Goal: Information Seeking & Learning: Understand process/instructions

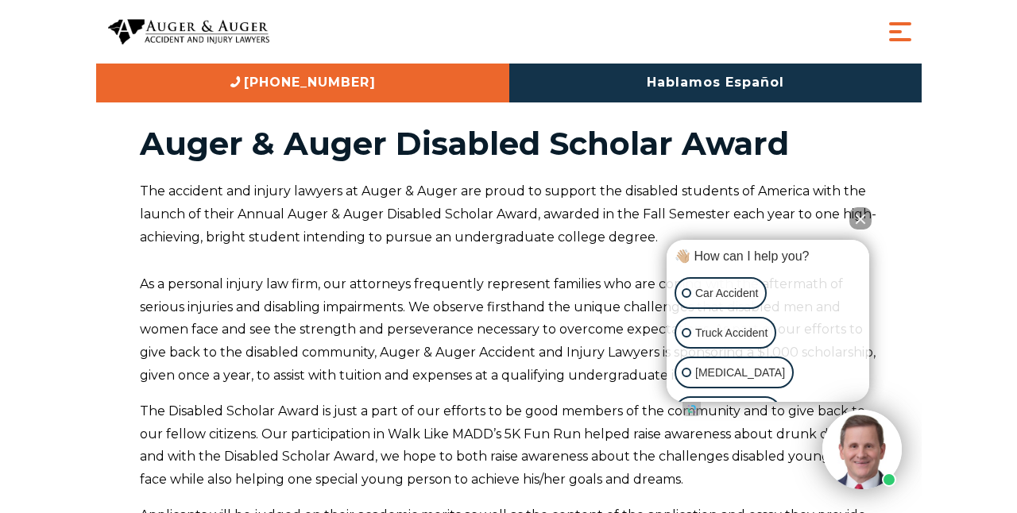
scroll to position [44, 0]
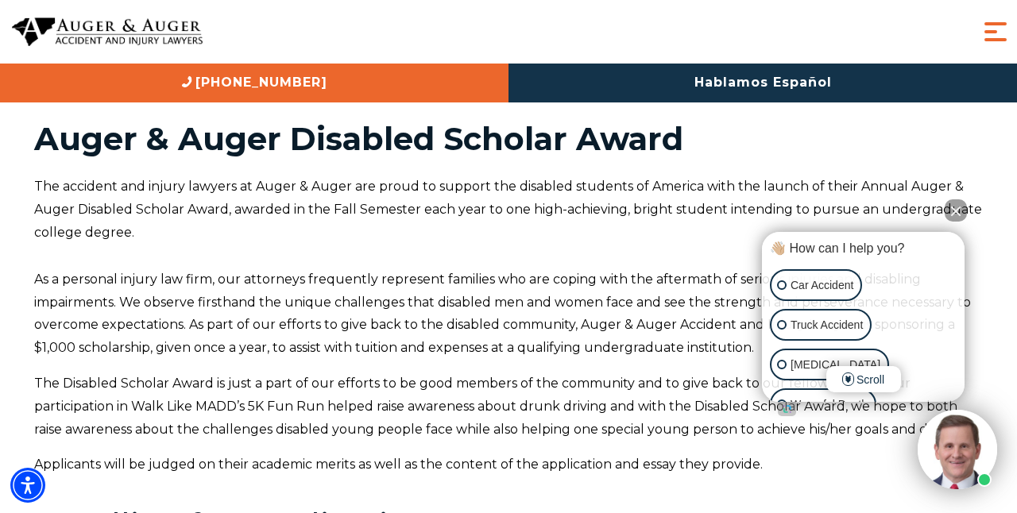
click at [825, 206] on button "Close Intaker Chat Widget" at bounding box center [956, 210] width 22 height 22
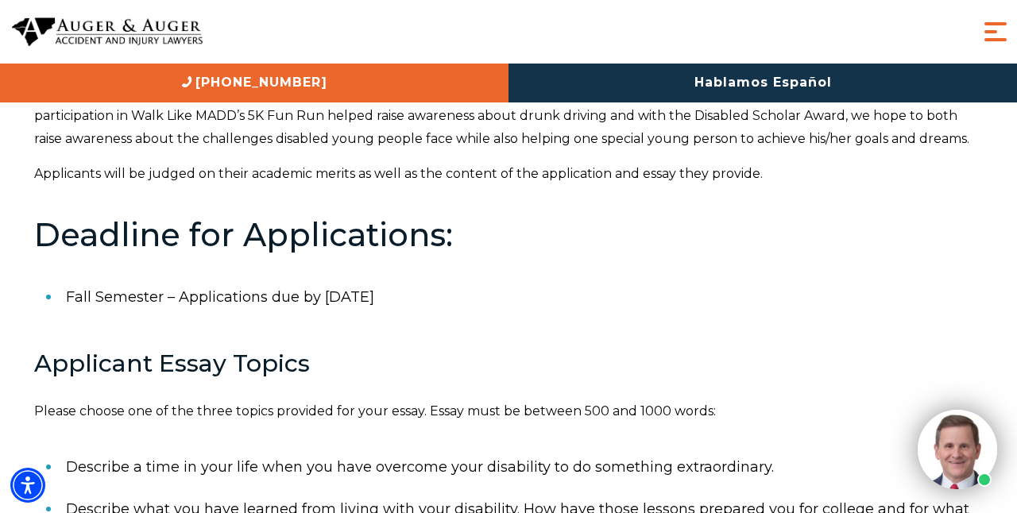
scroll to position [338, 0]
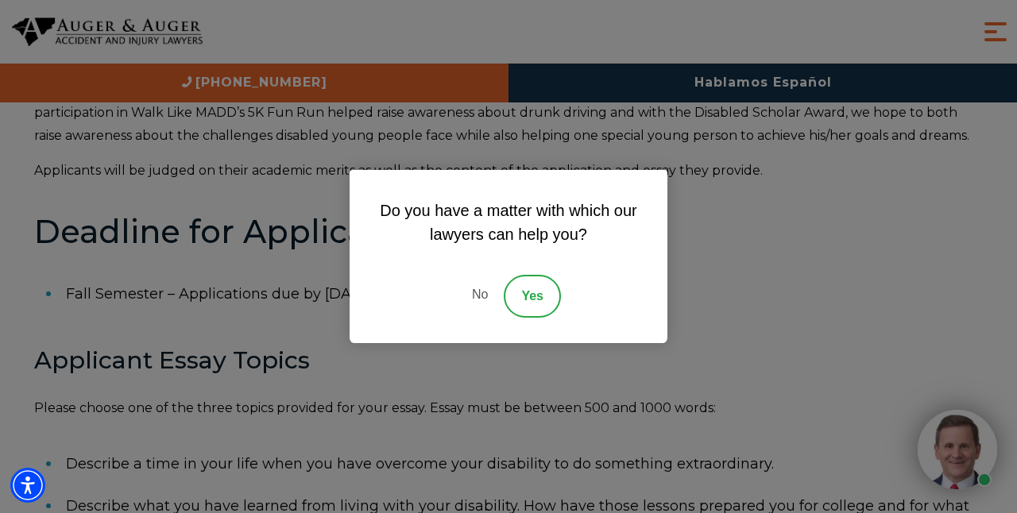
click at [463, 304] on link "No" at bounding box center [480, 296] width 48 height 43
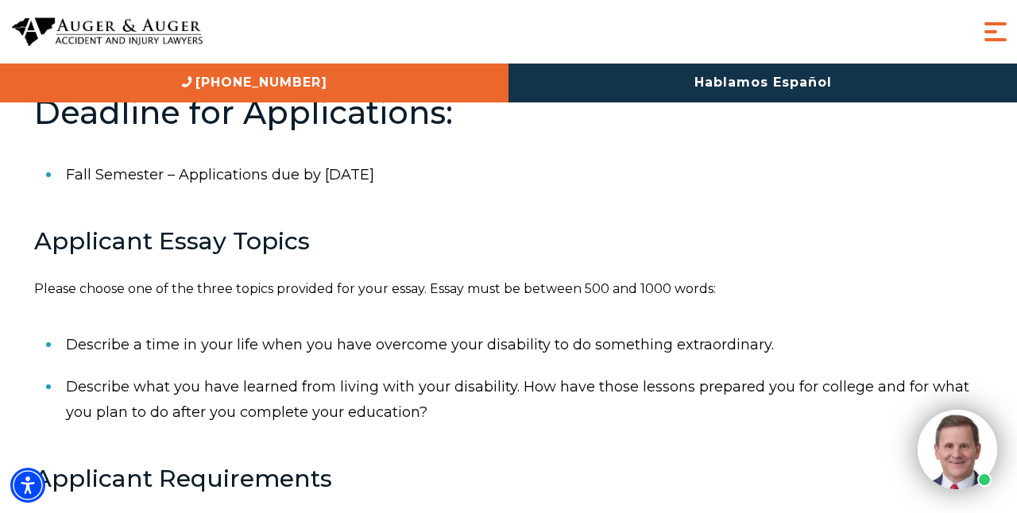
scroll to position [458, 0]
click at [332, 164] on li "Fall Semester – Applications due by [DATE]" at bounding box center [524, 173] width 917 height 41
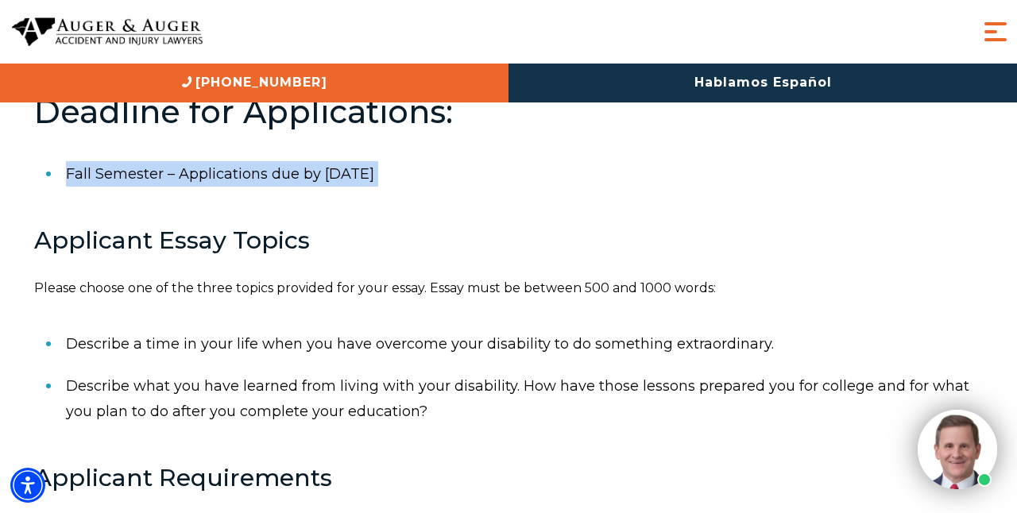
click at [332, 164] on li "Fall Semester – Applications due by [DATE]" at bounding box center [524, 173] width 917 height 41
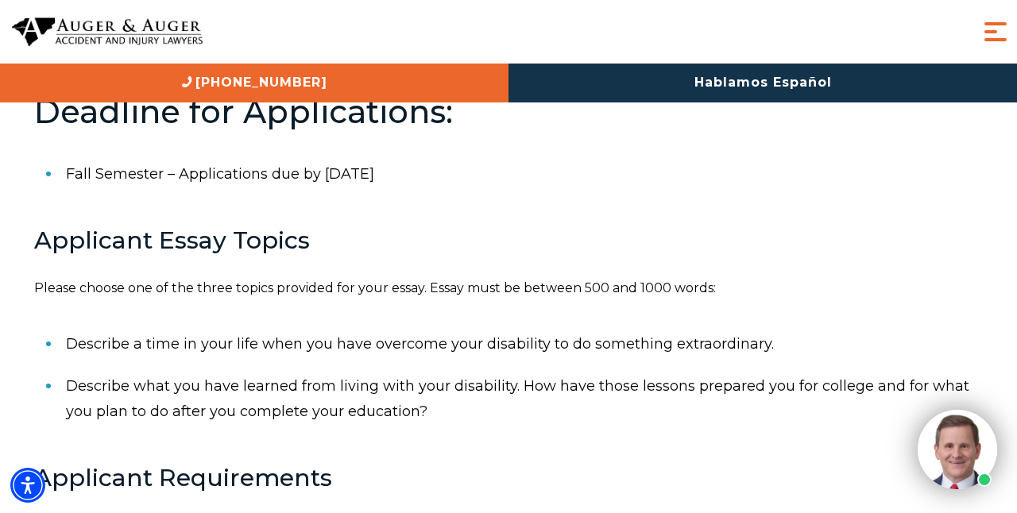
click at [260, 297] on div "The accident and injury lawyers at Auger & Auger are proud to support the disab…" at bounding box center [508, 265] width 949 height 1007
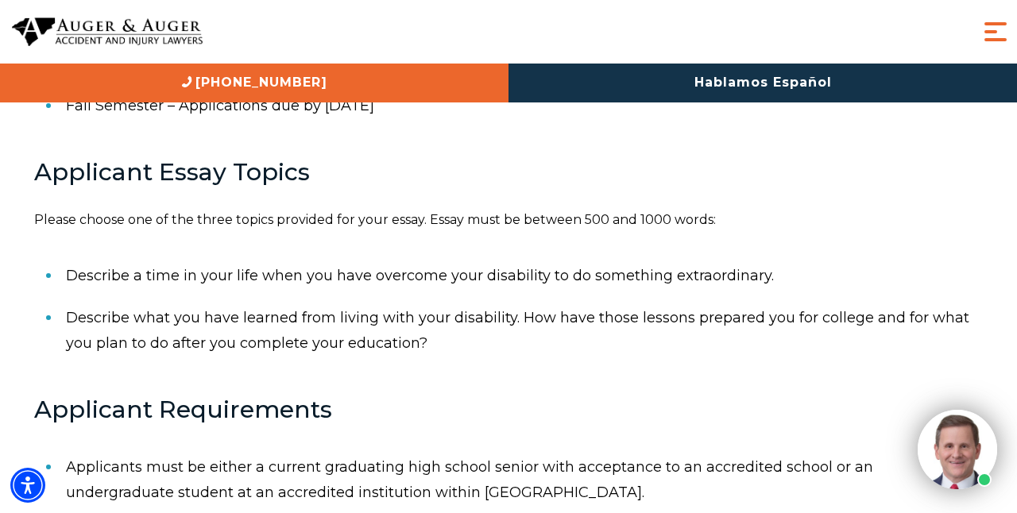
scroll to position [530, 0]
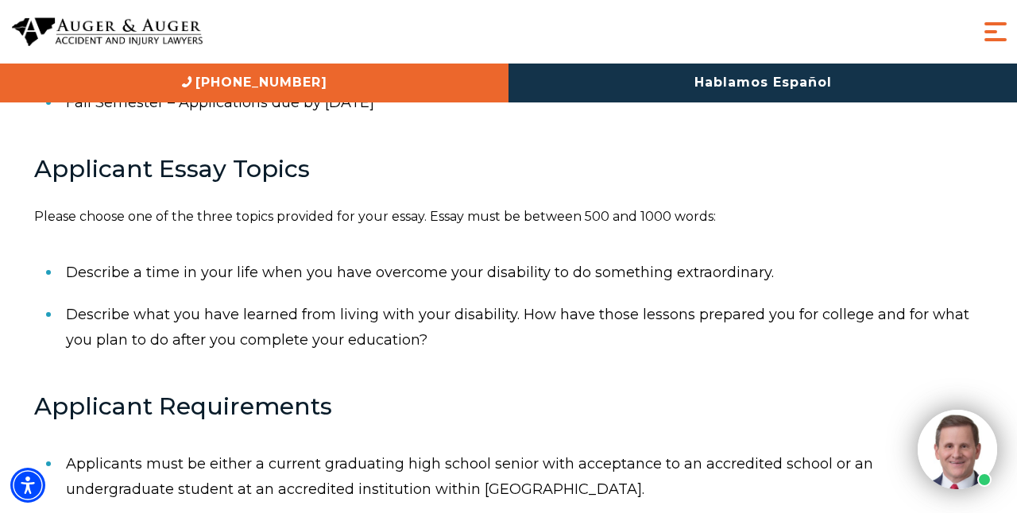
click at [222, 271] on li "Describe a time in your life when you have overcome your disability to do somet…" at bounding box center [524, 272] width 917 height 41
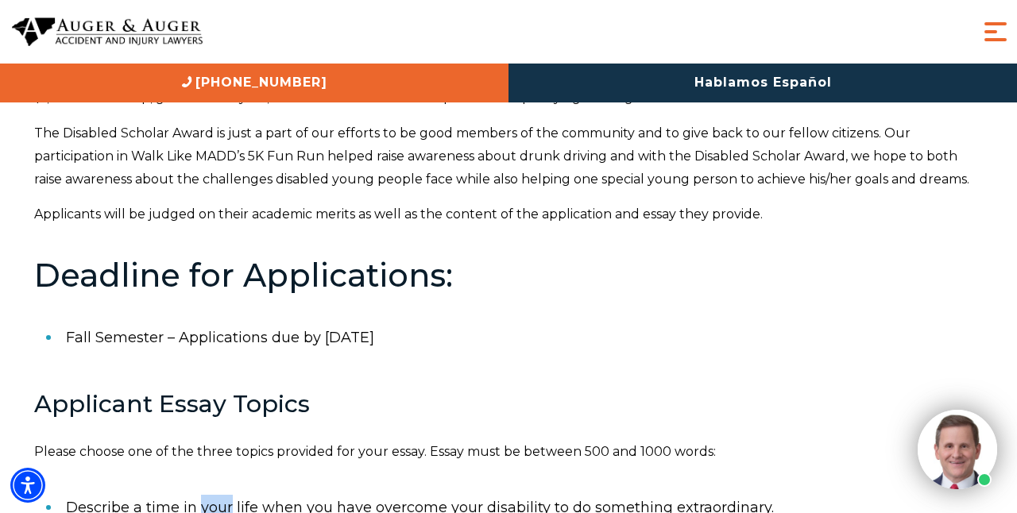
scroll to position [289, 0]
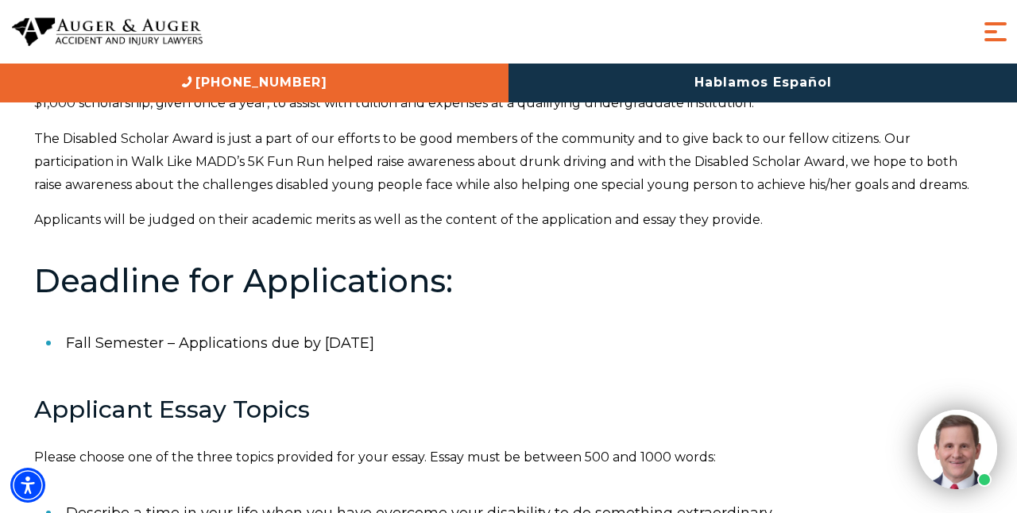
click at [222, 338] on li "Fall Semester – Applications due by [DATE]" at bounding box center [524, 343] width 917 height 41
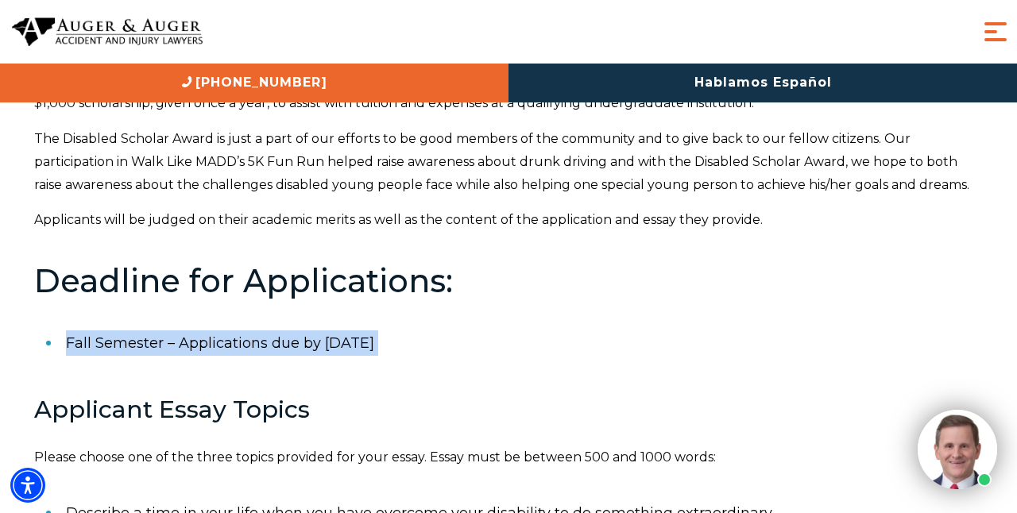
click at [222, 338] on li "Fall Semester – Applications due by [DATE]" at bounding box center [524, 343] width 917 height 41
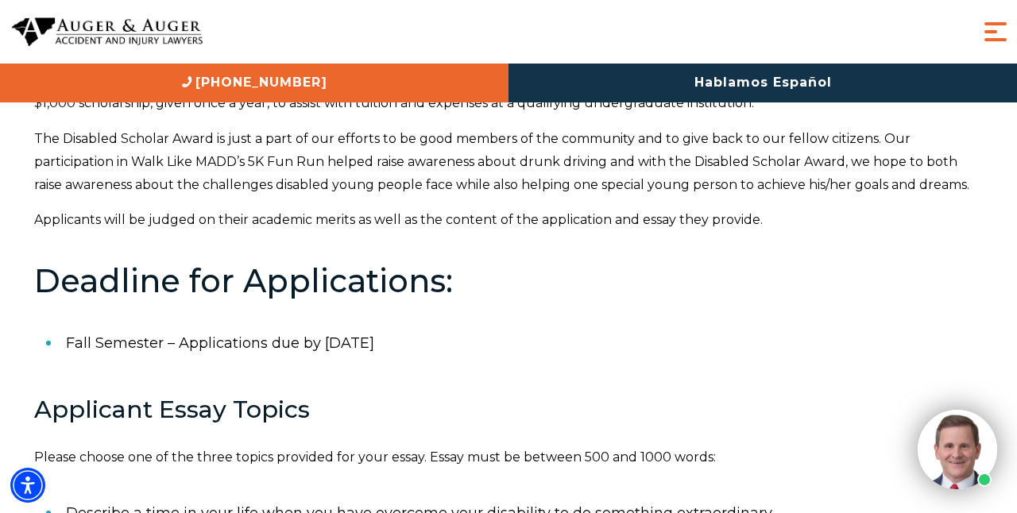
click at [252, 338] on li "Fall Semester – Applications due by [DATE]" at bounding box center [524, 343] width 917 height 41
